Goal: Obtain resource: Download file/media

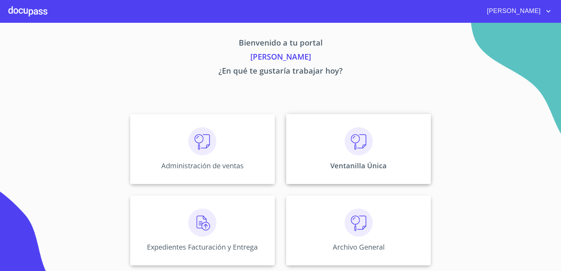
click at [386, 139] on div "Ventanilla Única" at bounding box center [358, 149] width 145 height 70
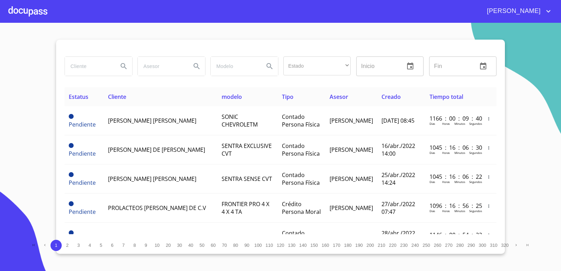
click at [88, 67] on input "search" at bounding box center [89, 66] width 48 height 19
type input "CAL DE APASCO"
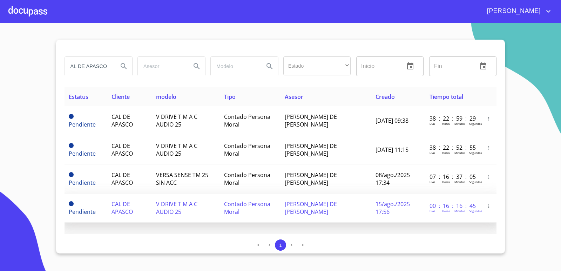
click at [278, 208] on td "Contado Persona Moral" at bounding box center [250, 207] width 61 height 29
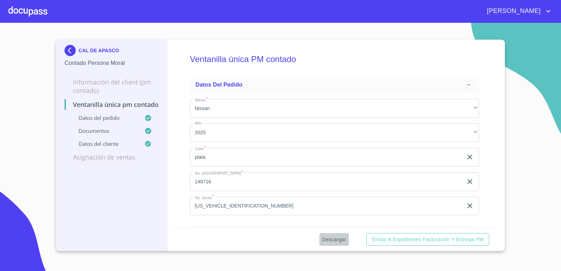
click at [341, 241] on span "Descargar" at bounding box center [334, 239] width 24 height 9
